Goal: Task Accomplishment & Management: Use online tool/utility

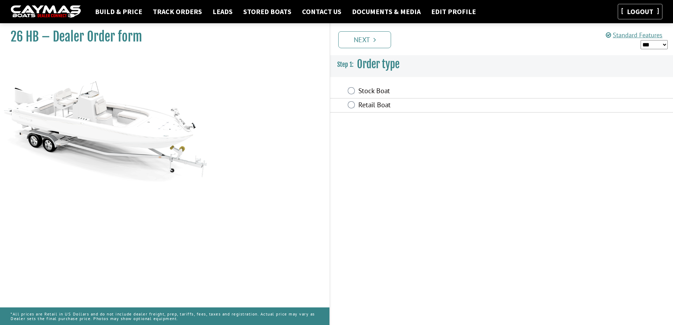
click at [640, 14] on link "Logout" at bounding box center [639, 11] width 33 height 9
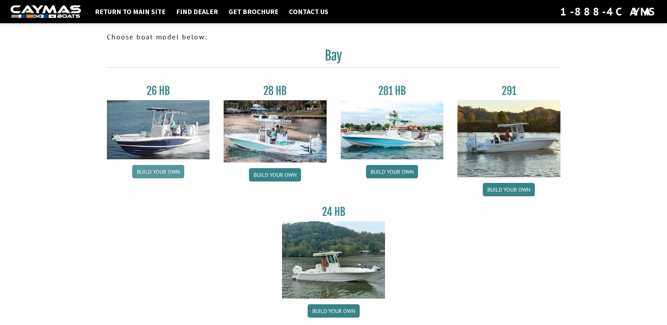
click at [166, 171] on link "Build your own" at bounding box center [158, 171] width 52 height 13
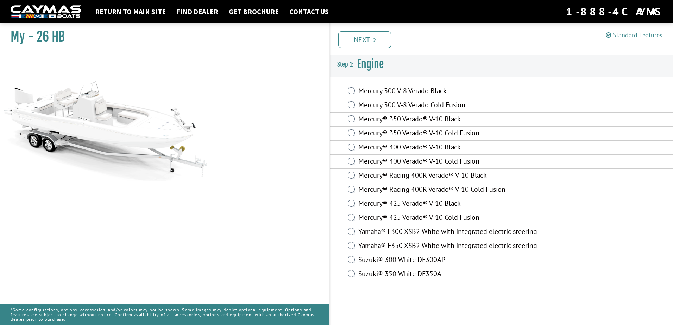
click at [388, 161] on label "Mercury® 400 Verado® V-10 Cold Fusion" at bounding box center [452, 162] width 189 height 10
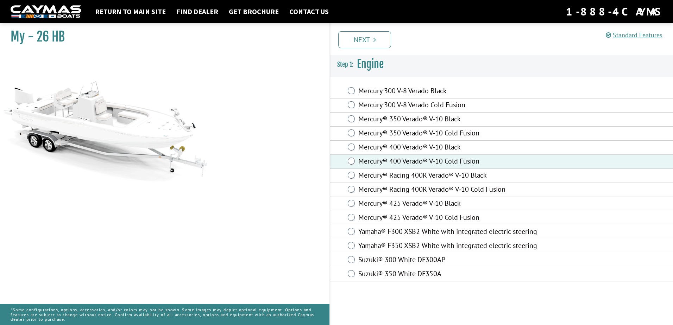
click at [376, 37] on link "Next" at bounding box center [364, 39] width 53 height 17
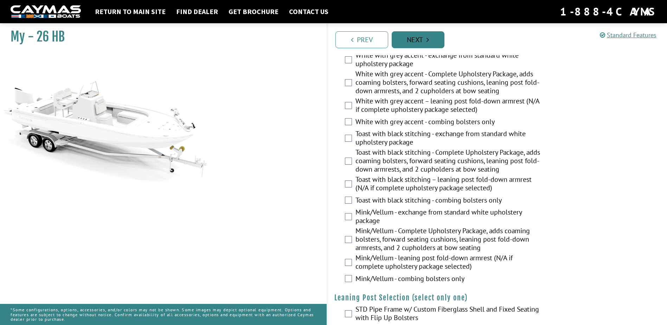
scroll to position [1302, 0]
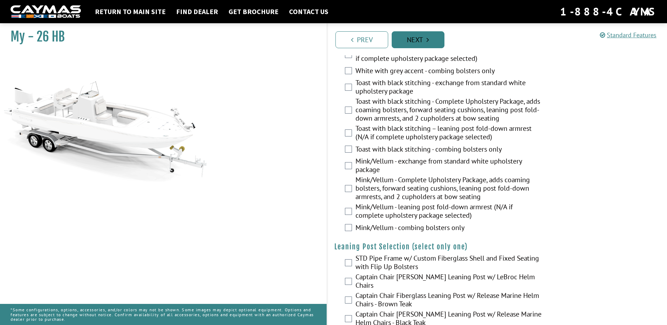
click at [416, 41] on link "Next" at bounding box center [418, 39] width 53 height 17
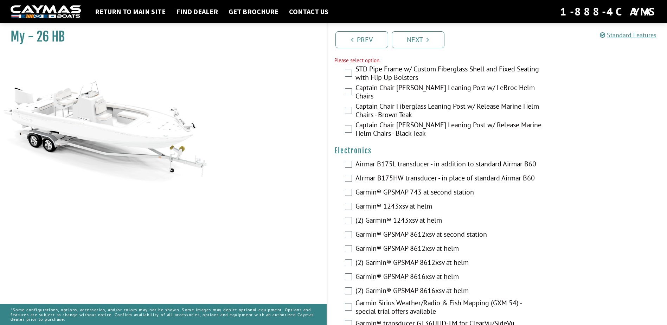
scroll to position [1485, 0]
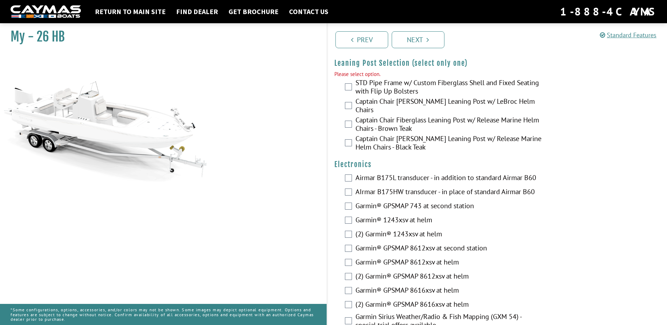
click at [383, 84] on label "STD Pipe Frame w/ Custom Fiberglass Shell and Fixed Seating with Flip Up Bolste…" at bounding box center [449, 87] width 187 height 19
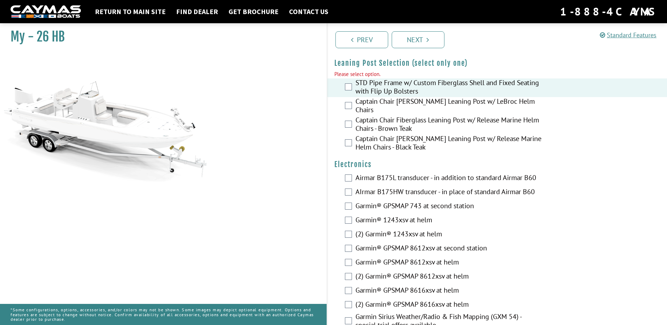
click at [393, 200] on div "Garmin® GPSMAP 743 at second station" at bounding box center [498, 207] width 340 height 14
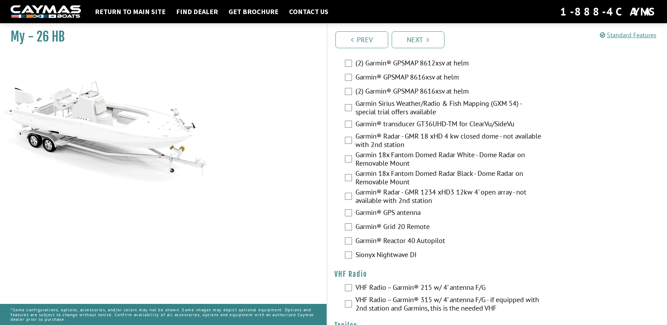
scroll to position [1734, 0]
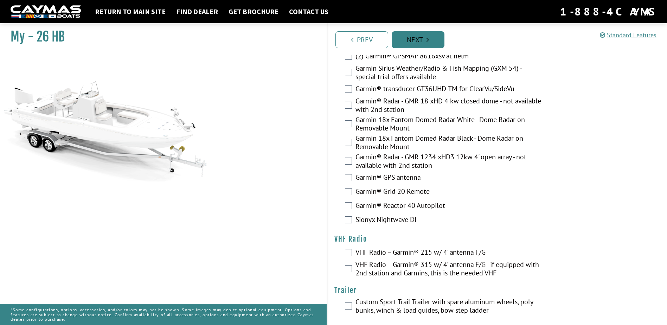
click at [422, 41] on link "Next" at bounding box center [418, 39] width 53 height 17
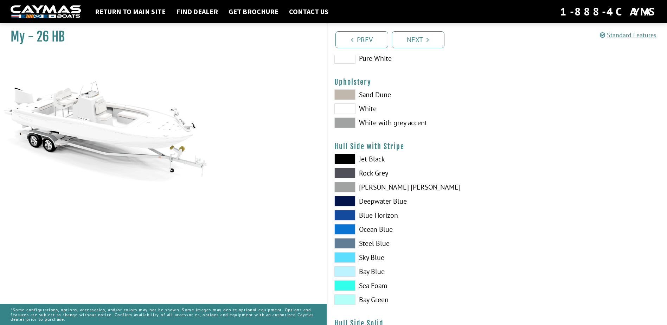
scroll to position [0, 0]
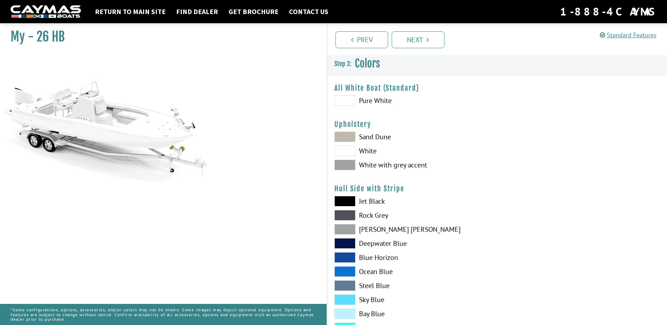
click at [355, 140] on span at bounding box center [345, 137] width 21 height 11
click at [353, 156] on span at bounding box center [345, 151] width 21 height 11
click at [354, 170] on div "Sand Dune White White with grey accent" at bounding box center [413, 153] width 170 height 42
click at [347, 136] on span at bounding box center [345, 137] width 21 height 11
click at [345, 228] on span at bounding box center [345, 229] width 21 height 11
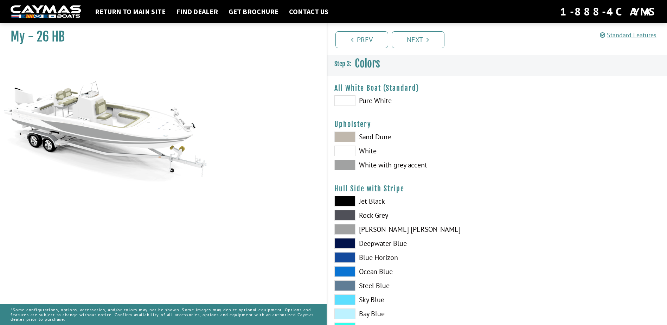
click at [345, 229] on span at bounding box center [345, 229] width 21 height 11
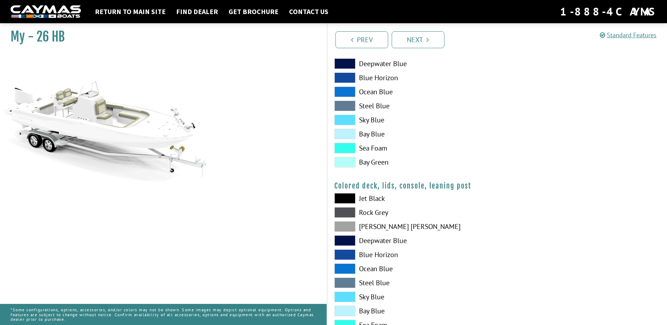
scroll to position [645, 0]
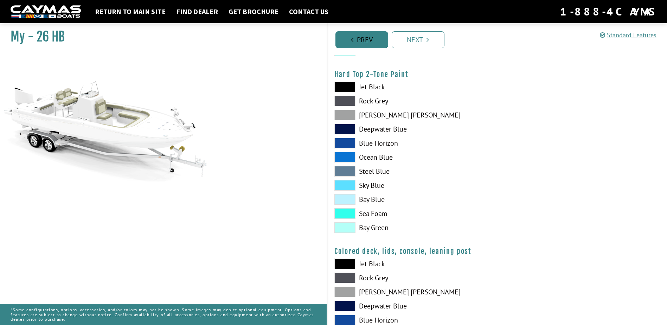
click at [382, 40] on link "Prev" at bounding box center [362, 39] width 53 height 17
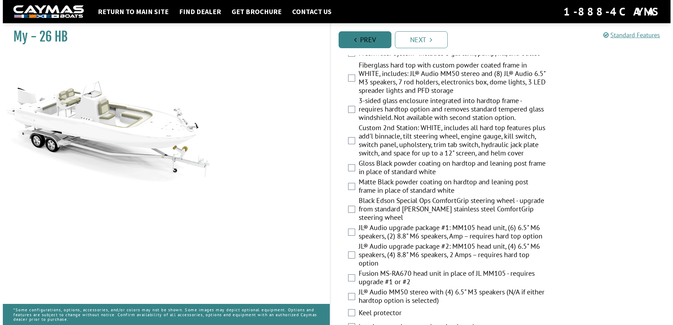
scroll to position [0, 0]
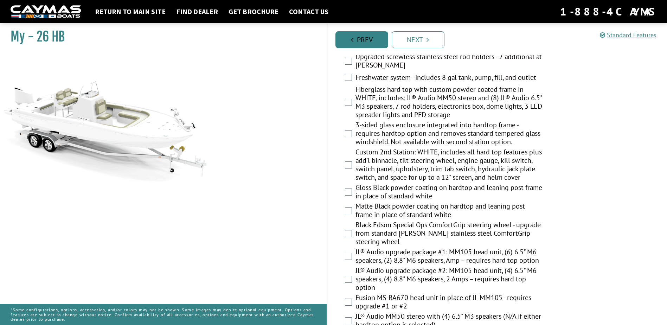
click at [382, 40] on link "Prev" at bounding box center [362, 39] width 53 height 17
